Goal: Obtain resource: Obtain resource

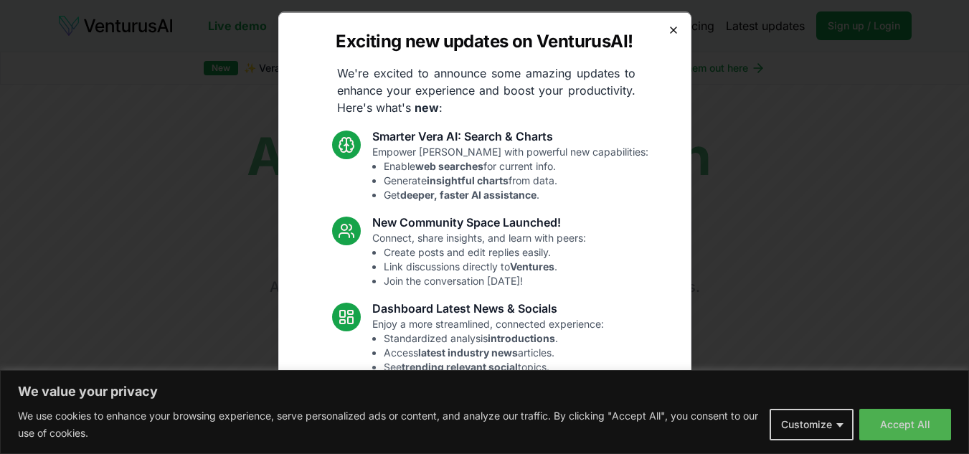
click at [668, 33] on icon "button" at bounding box center [673, 29] width 11 height 11
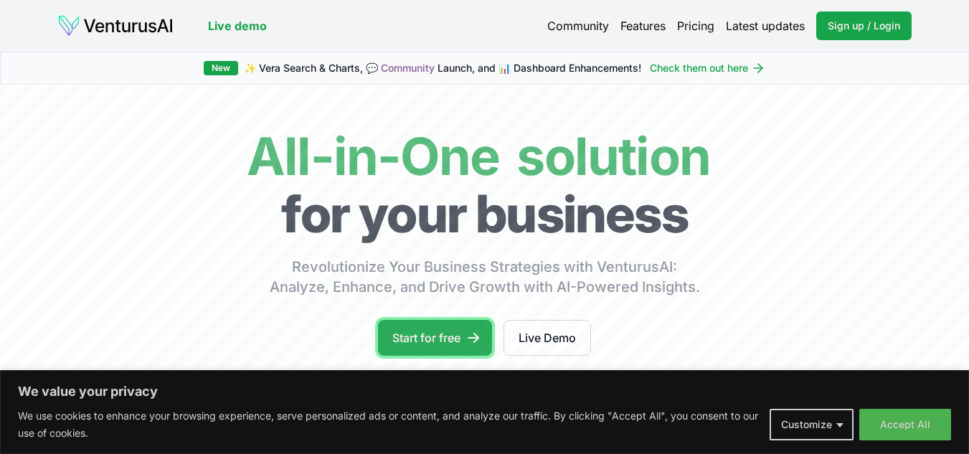
click at [441, 341] on link "Start for free" at bounding box center [435, 338] width 114 height 36
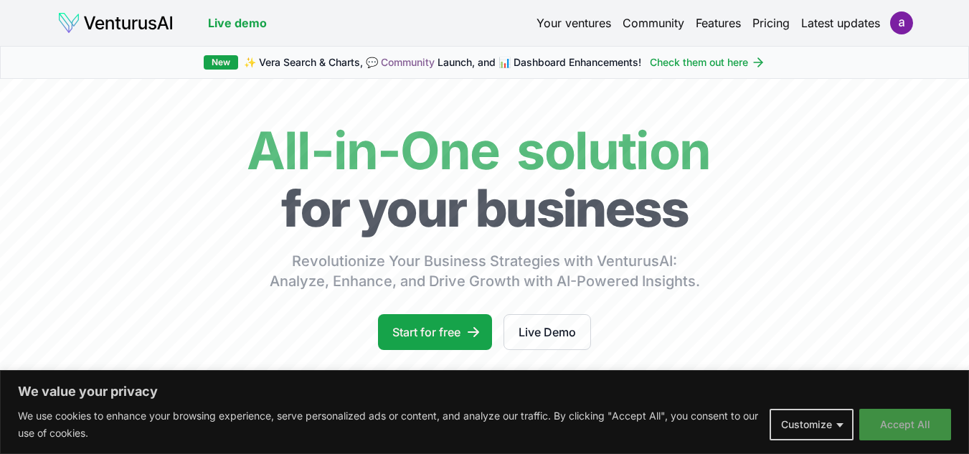
click at [934, 433] on button "Accept All" at bounding box center [905, 425] width 92 height 32
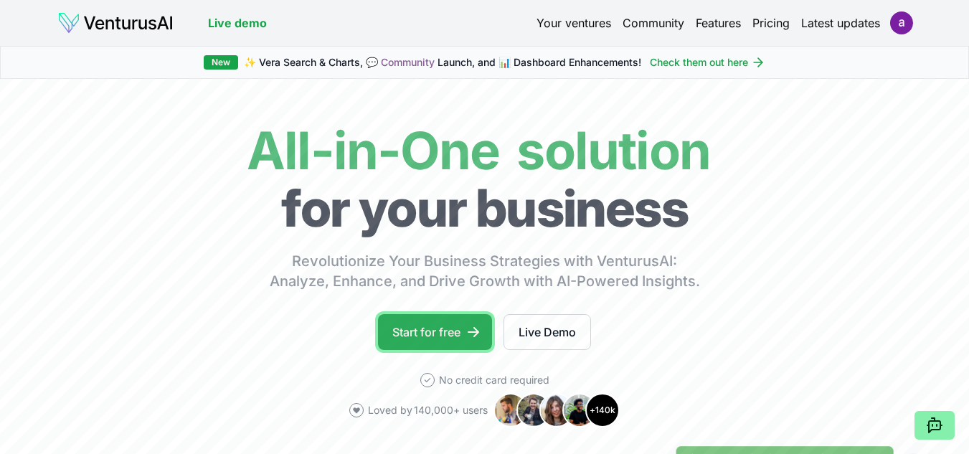
click at [455, 338] on link "Start for free" at bounding box center [435, 332] width 114 height 36
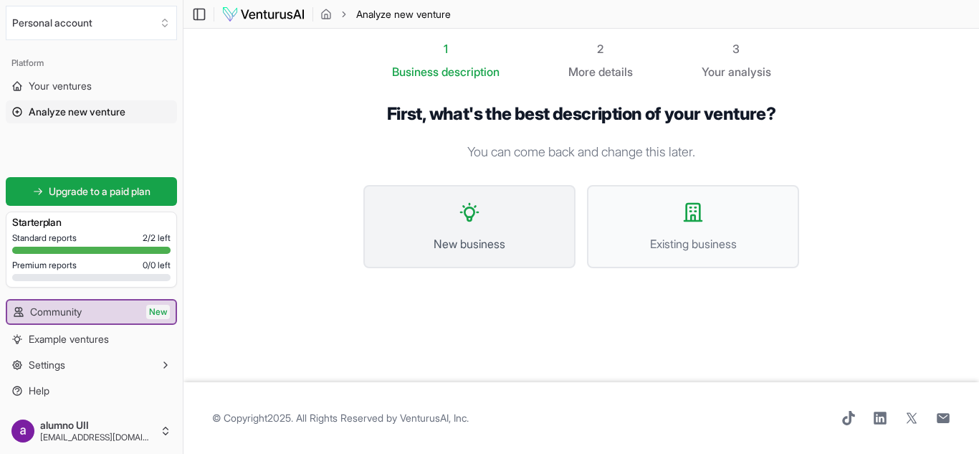
click at [466, 226] on button "New business" at bounding box center [470, 226] width 212 height 83
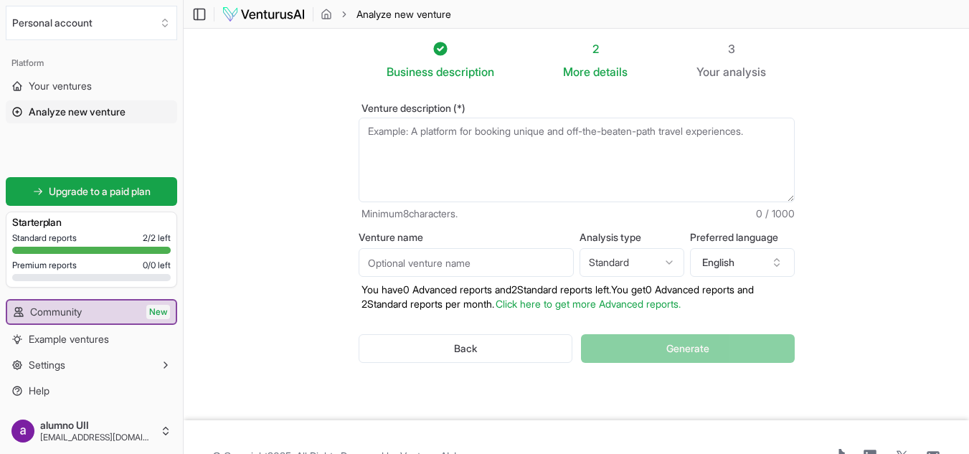
click at [405, 138] on textarea "Venture description (*)" at bounding box center [576, 160] width 436 height 85
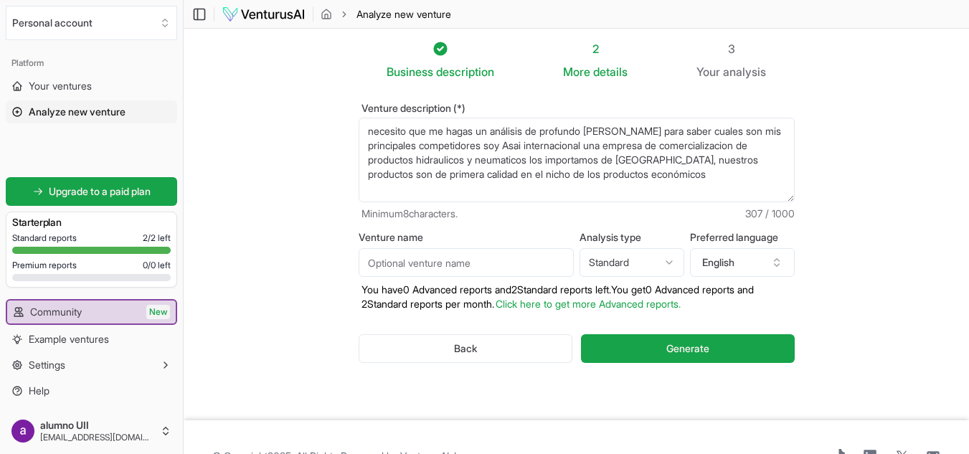
click at [488, 147] on textarea "necesito que me hagas un análisis de profundo [PERSON_NAME] para saber cuales s…" at bounding box center [576, 160] width 436 height 85
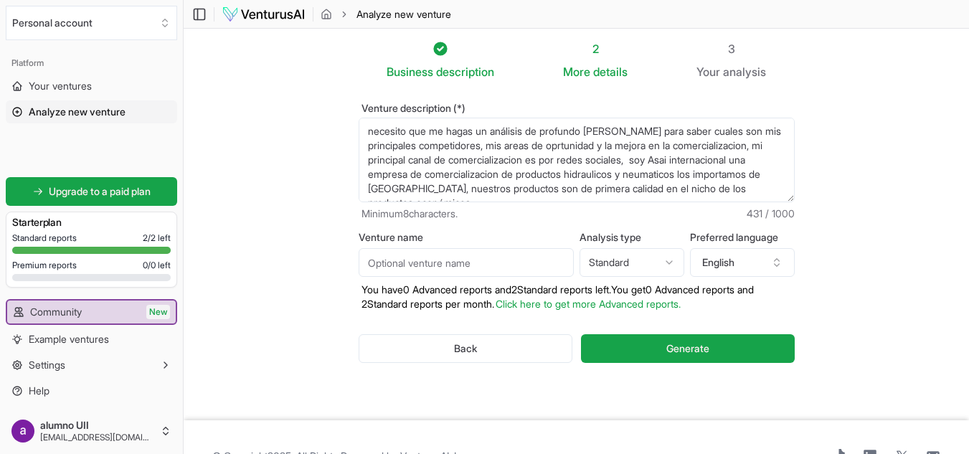
scroll to position [14, 0]
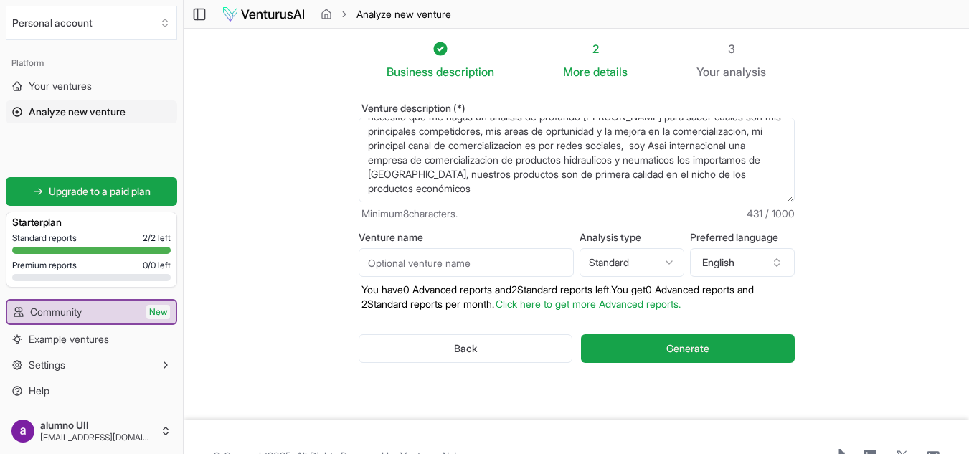
click at [741, 148] on textarea "necesito que me hagas un análisis de profundo [PERSON_NAME] para saber cuales s…" at bounding box center [576, 160] width 436 height 85
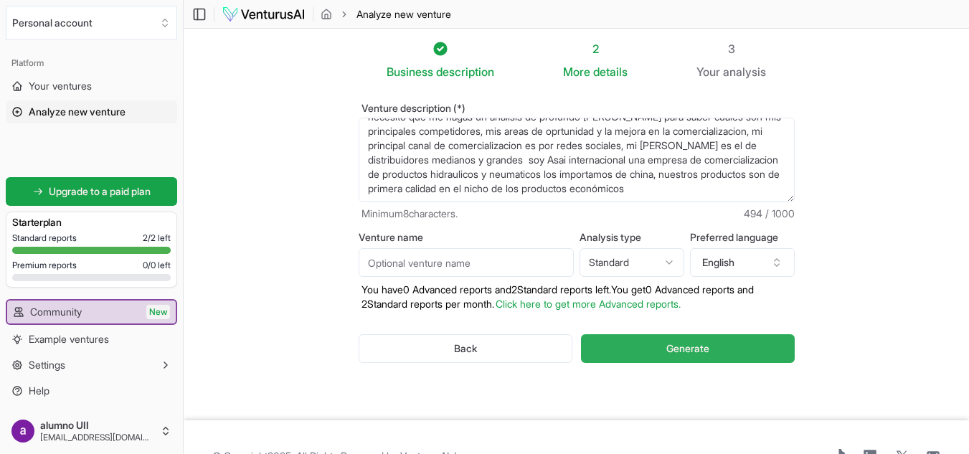
type textarea "necesito que me hagas un análisis de profundo [PERSON_NAME] para saber cuales s…"
click at [718, 346] on button "Generate" at bounding box center [687, 348] width 213 height 29
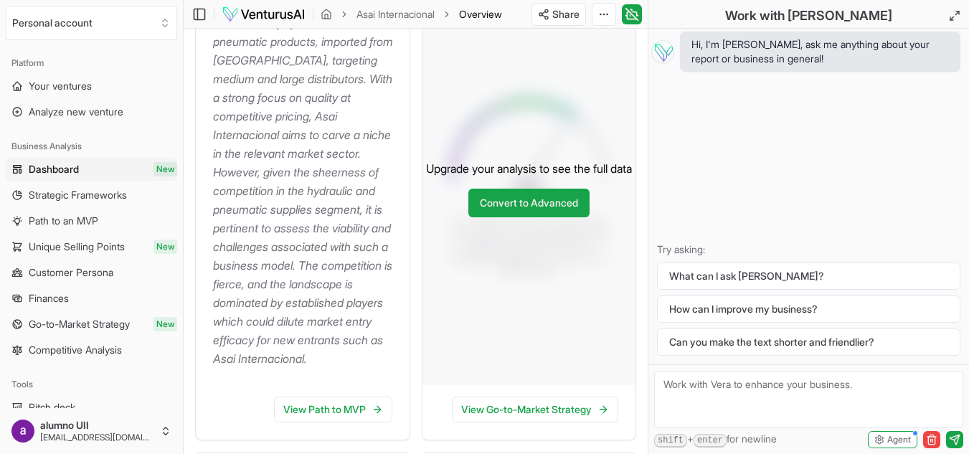
scroll to position [304, 0]
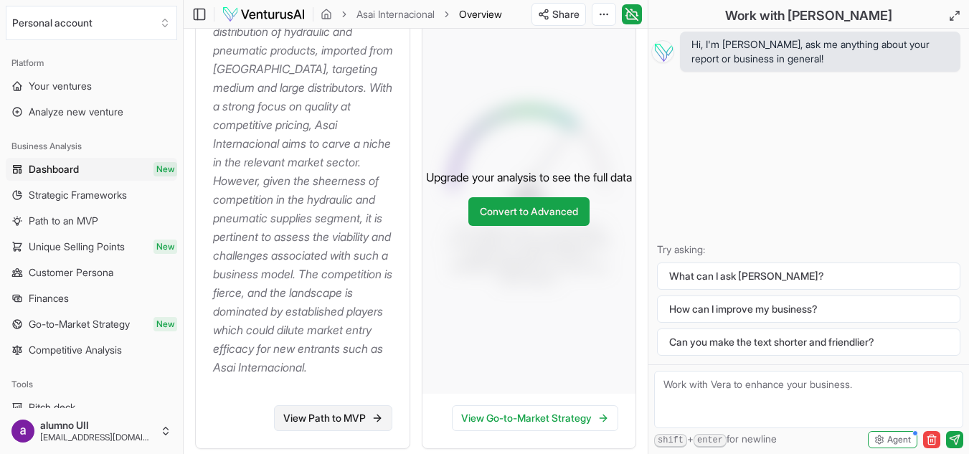
click at [351, 431] on link "View Path to MVP" at bounding box center [333, 418] width 118 height 26
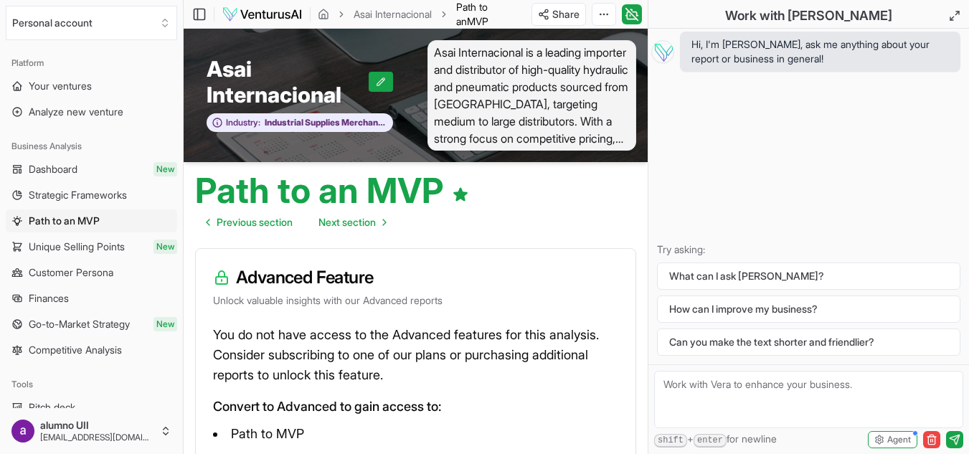
click at [589, 138] on span "Asai Internacional is a leading importer and distributor of high-quality hydrau…" at bounding box center [531, 95] width 209 height 110
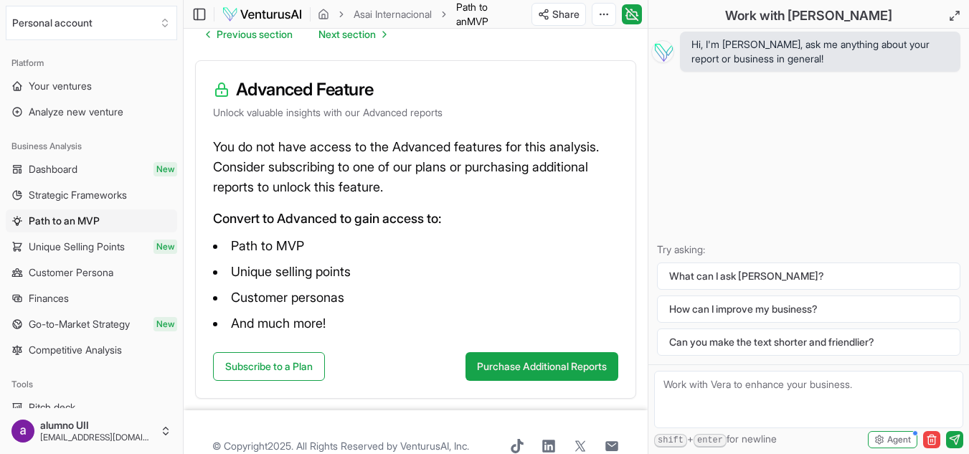
scroll to position [216, 0]
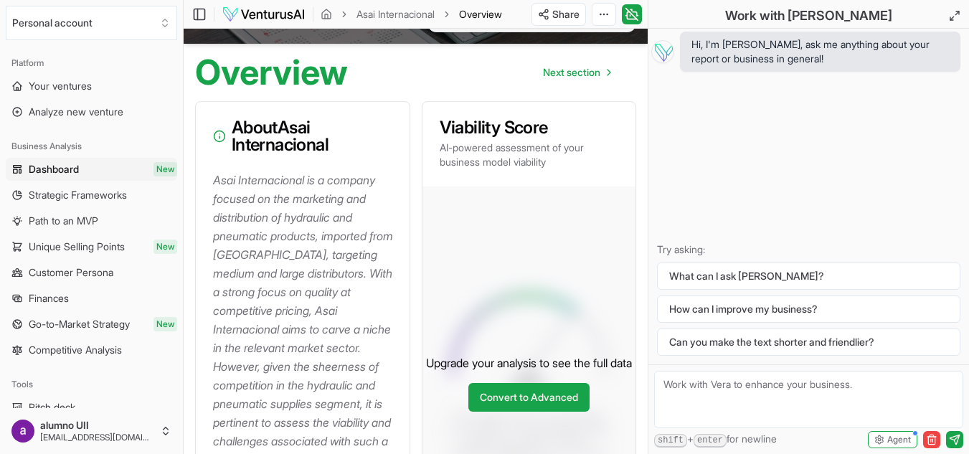
scroll to position [123, 0]
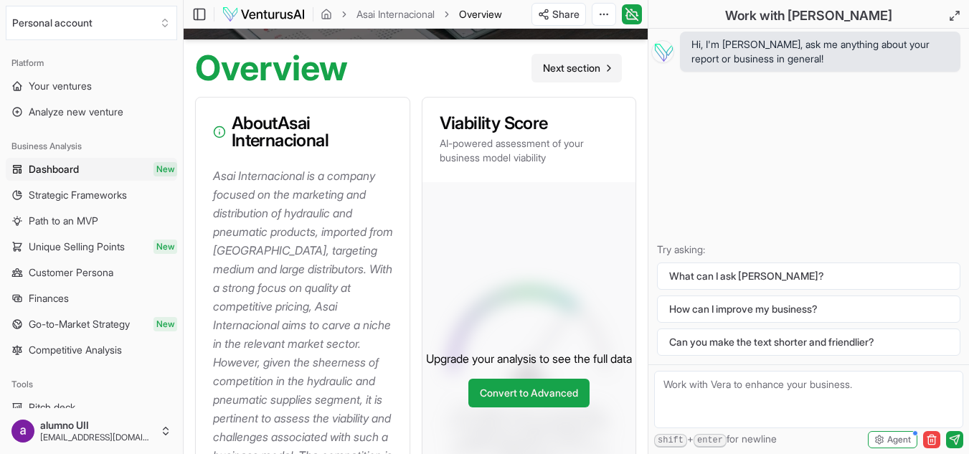
click at [605, 67] on icon "Go to next page" at bounding box center [608, 67] width 11 height 11
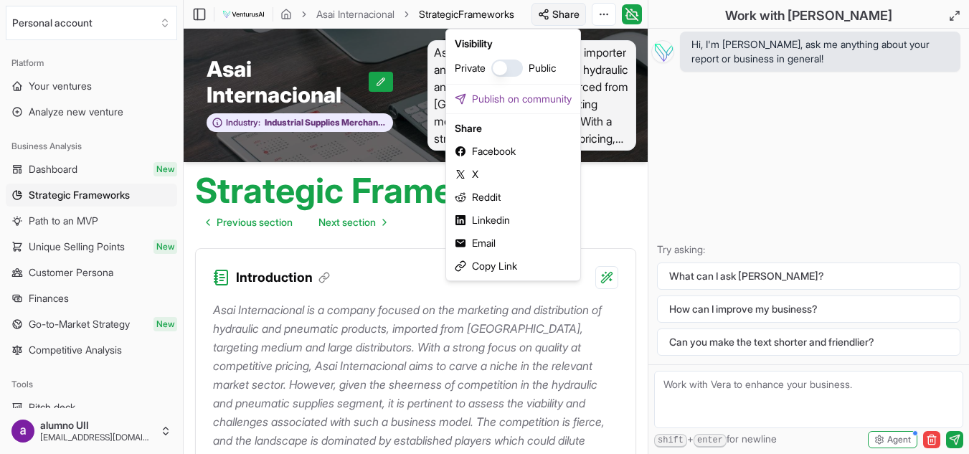
click at [561, 14] on html "We value your privacy We use cookies to enhance your browsing experience, serve…" at bounding box center [484, 227] width 969 height 454
click at [476, 242] on div "Email" at bounding box center [513, 243] width 128 height 23
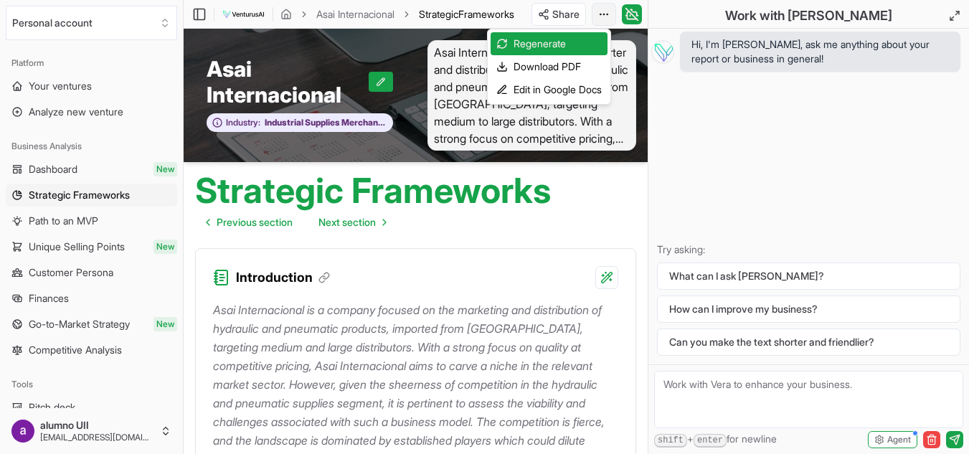
click at [599, 14] on html "We value your privacy We use cookies to enhance your browsing experience, serve…" at bounding box center [484, 227] width 969 height 454
click at [547, 67] on div "Download PDF" at bounding box center [548, 66] width 117 height 23
